Goal: Information Seeking & Learning: Learn about a topic

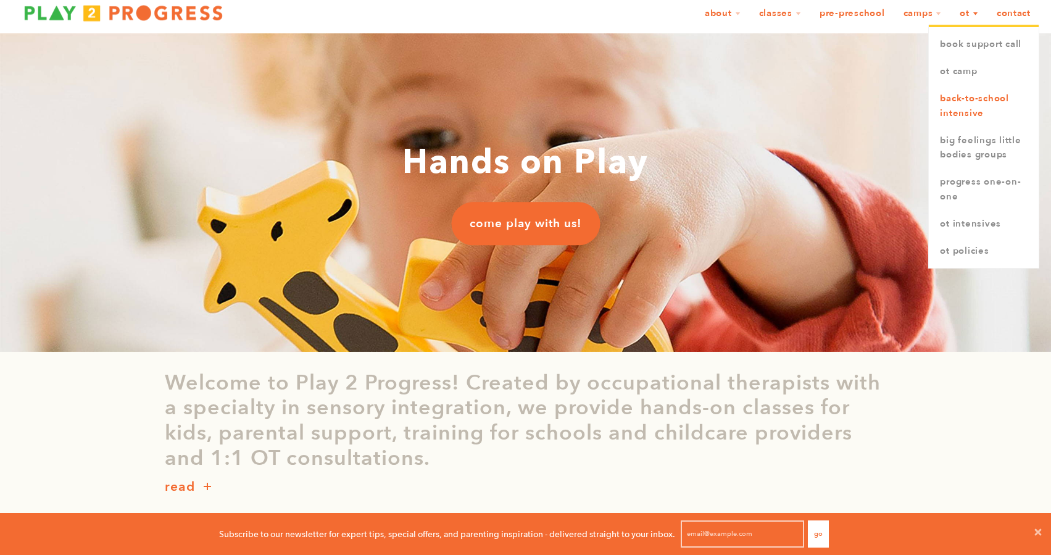
scroll to position [28, 0]
click at [979, 117] on link "Back-to-School Intensive" at bounding box center [984, 106] width 110 height 42
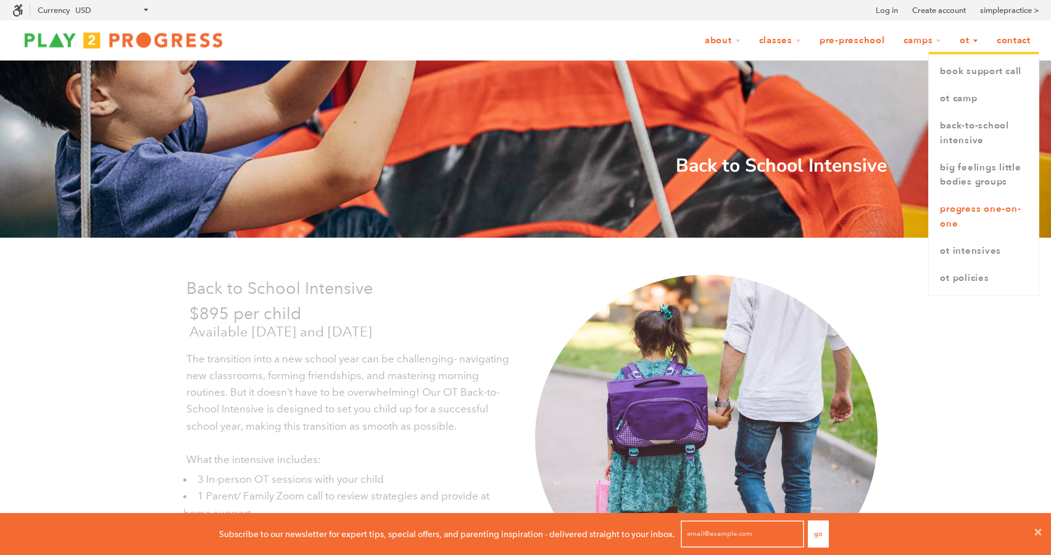
click at [992, 212] on link "Progress One-on-One" at bounding box center [984, 217] width 110 height 42
